Goal: Find contact information

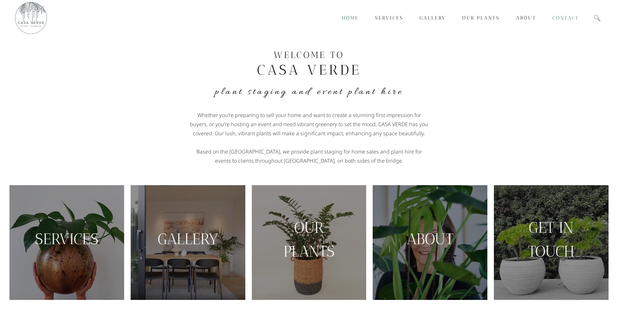
click at [563, 18] on span "Contact" at bounding box center [565, 18] width 26 height 6
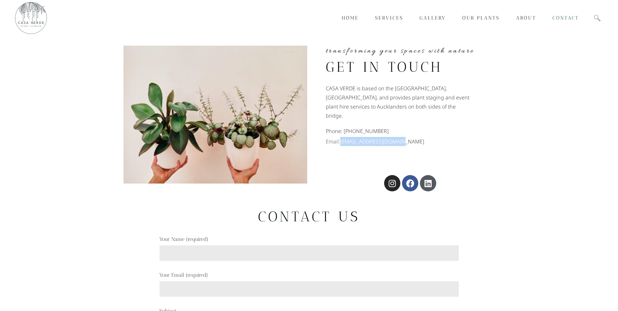
drag, startPoint x: 401, startPoint y: 133, endPoint x: 341, endPoint y: 133, distance: 60.2
click at [341, 137] on p "Email: chiara@casaverde.co.nz" at bounding box center [410, 141] width 169 height 9
copy p "chiara@casaverde.co.nz"
